Goal: Obtain resource: Download file/media

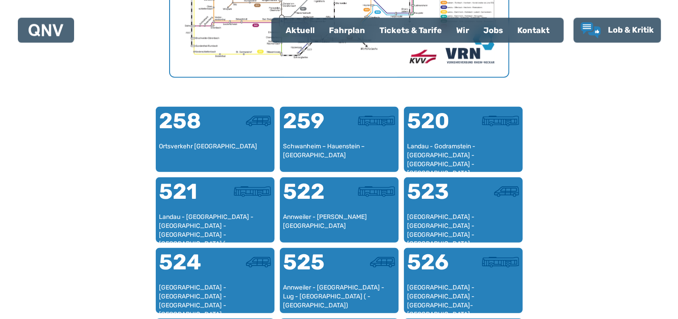
scroll to position [511, 0]
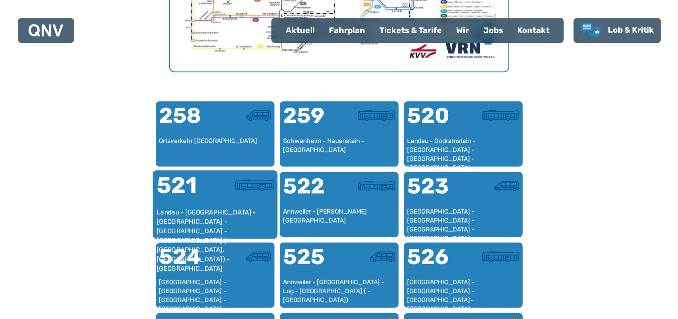
click at [189, 204] on div "521" at bounding box center [185, 190] width 58 height 33
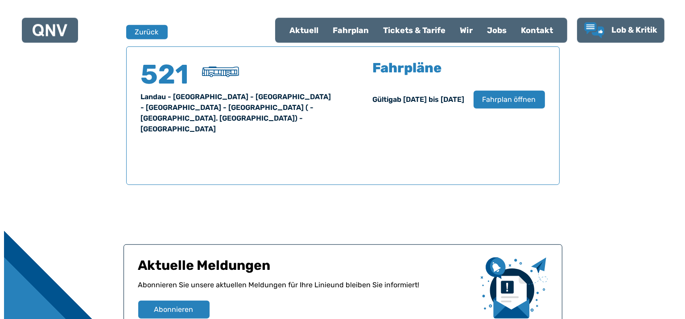
scroll to position [588, 0]
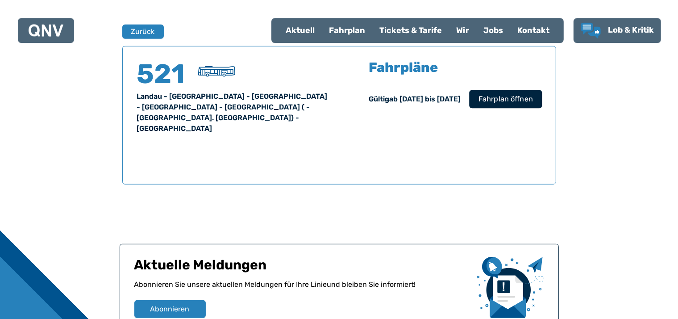
click at [511, 98] on span "Fahrplan öffnen" at bounding box center [505, 98] width 54 height 11
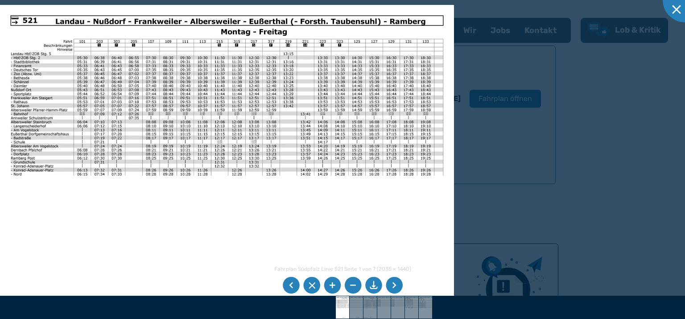
click at [331, 282] on li at bounding box center [332, 285] width 17 height 17
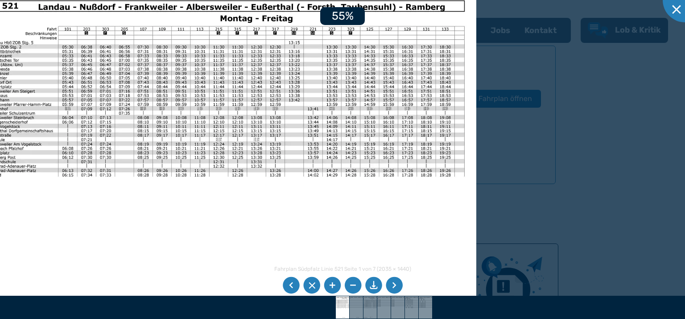
click at [331, 282] on li at bounding box center [332, 285] width 17 height 17
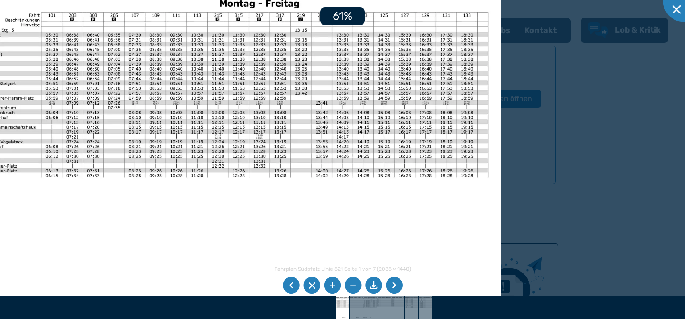
click at [333, 282] on li at bounding box center [332, 285] width 17 height 17
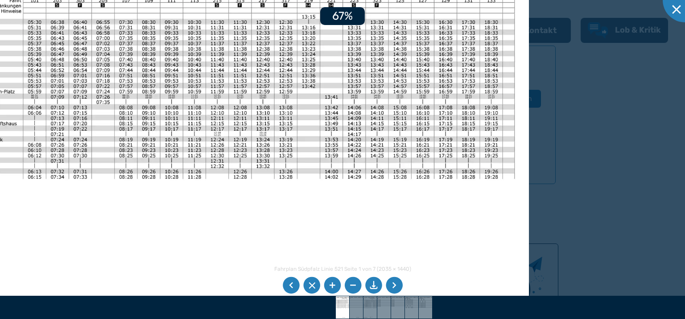
click at [334, 282] on li at bounding box center [332, 285] width 17 height 17
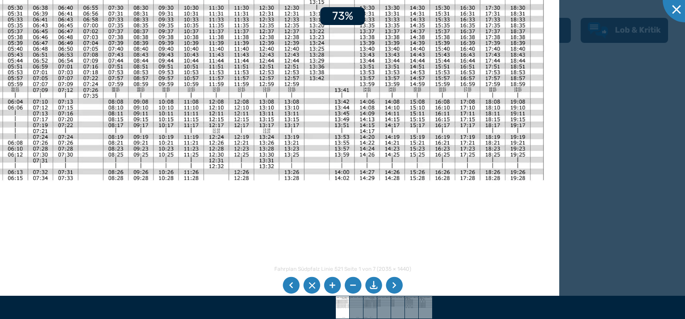
click at [334, 281] on li at bounding box center [332, 285] width 17 height 17
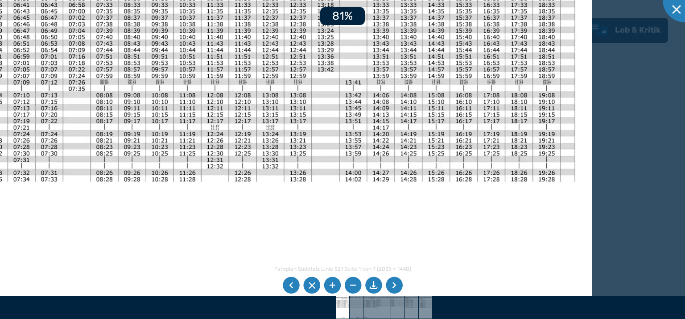
click at [334, 281] on li at bounding box center [332, 285] width 17 height 17
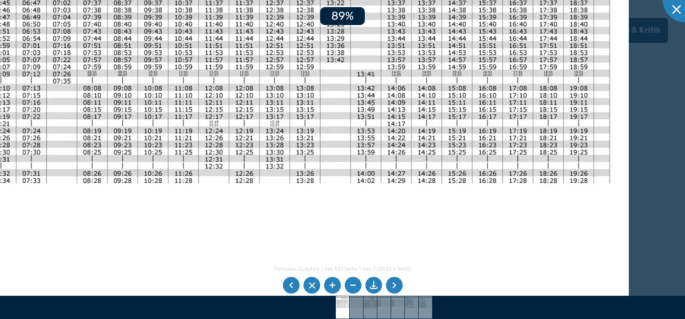
click at [333, 280] on li at bounding box center [332, 285] width 17 height 17
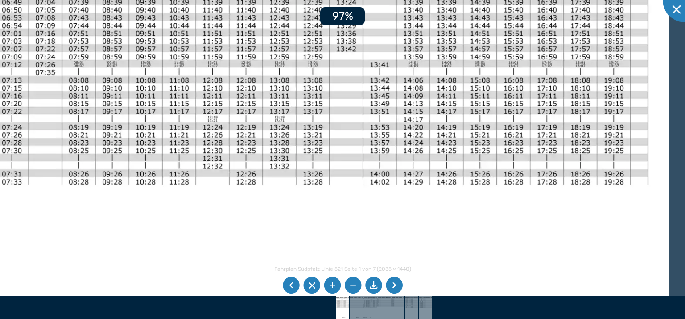
drag, startPoint x: 333, startPoint y: 279, endPoint x: 328, endPoint y: 274, distance: 7.6
click at [334, 279] on li at bounding box center [332, 285] width 17 height 17
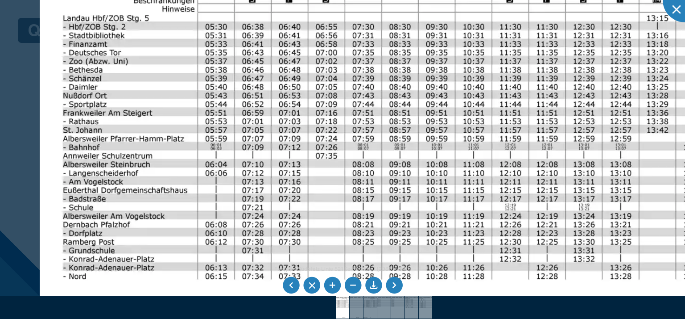
click at [515, 187] on img at bounding box center [526, 257] width 973 height 689
click at [356, 284] on li at bounding box center [352, 285] width 17 height 17
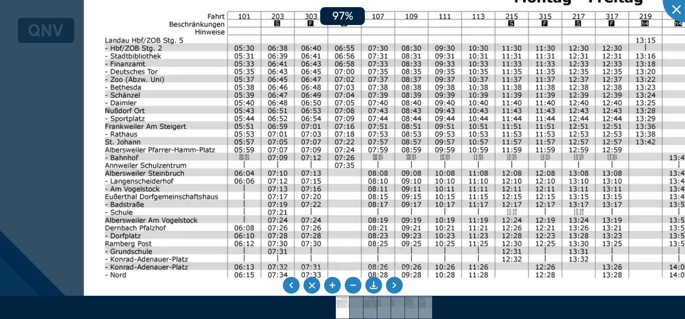
click at [356, 284] on li at bounding box center [352, 285] width 17 height 17
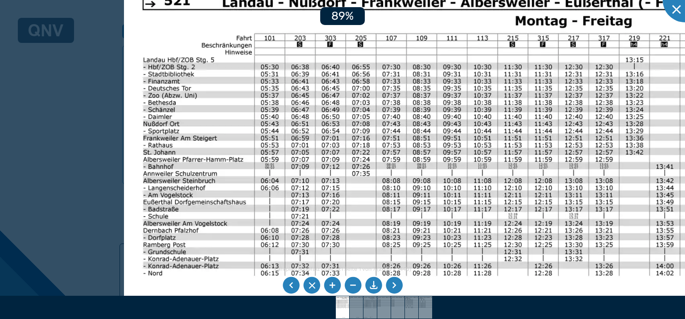
click at [356, 284] on li at bounding box center [352, 285] width 17 height 17
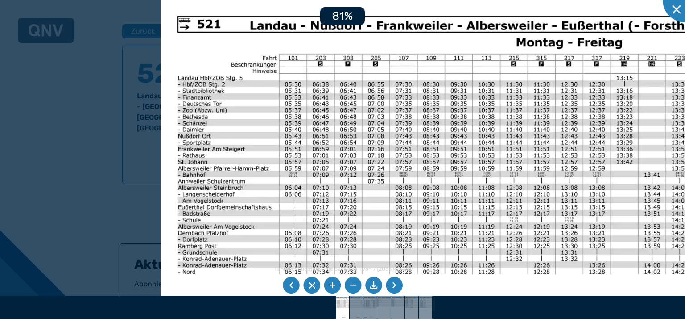
click at [356, 283] on li at bounding box center [352, 285] width 17 height 17
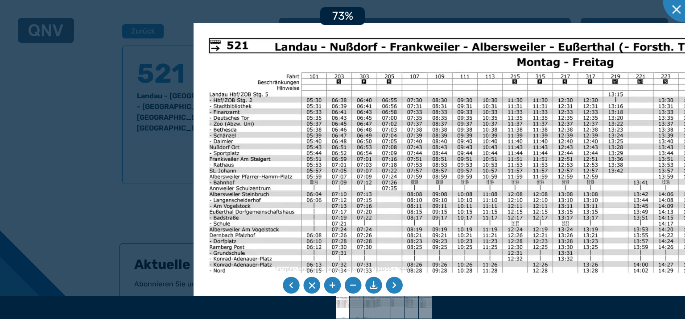
click at [357, 283] on li at bounding box center [352, 285] width 17 height 17
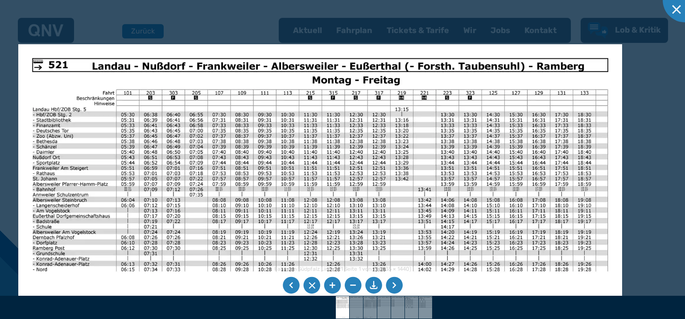
click at [263, 165] on img at bounding box center [320, 258] width 604 height 428
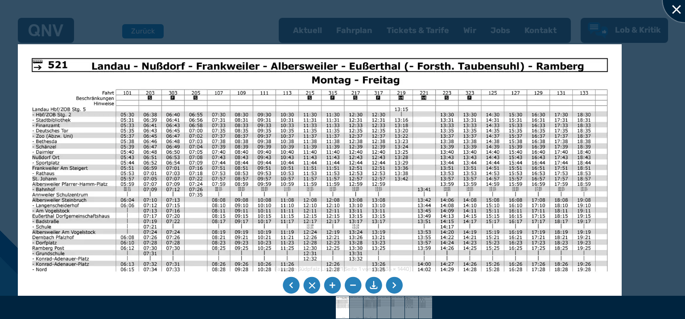
click at [676, 4] on div at bounding box center [685, 0] width 45 height 45
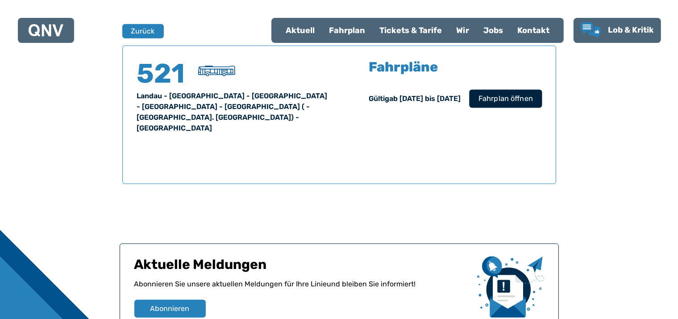
click at [507, 95] on span "Fahrplan öffnen" at bounding box center [505, 98] width 54 height 11
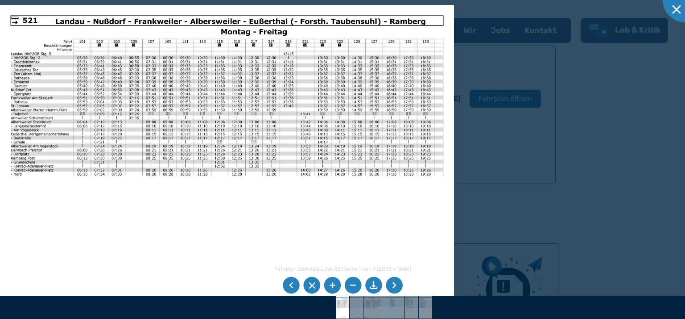
click at [374, 285] on li at bounding box center [373, 285] width 17 height 17
